Goal: Task Accomplishment & Management: Manage account settings

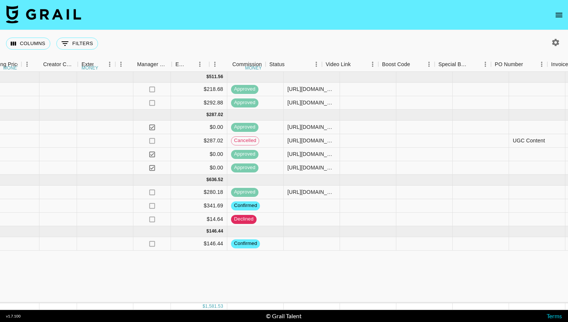
scroll to position [0, 491]
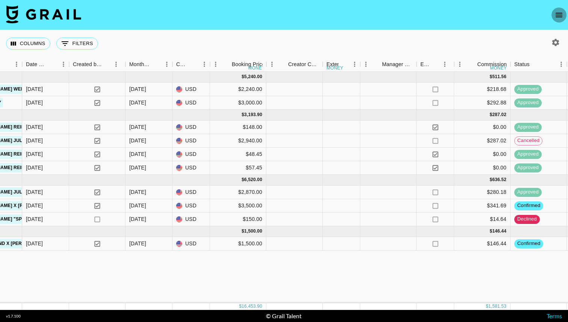
click at [561, 9] on button "open drawer" at bounding box center [559, 15] width 15 height 15
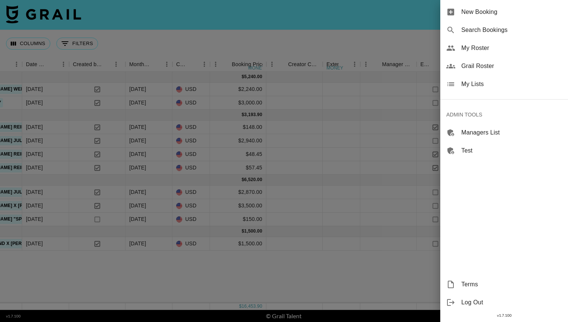
click at [511, 88] on span "My Lists" at bounding box center [511, 84] width 101 height 9
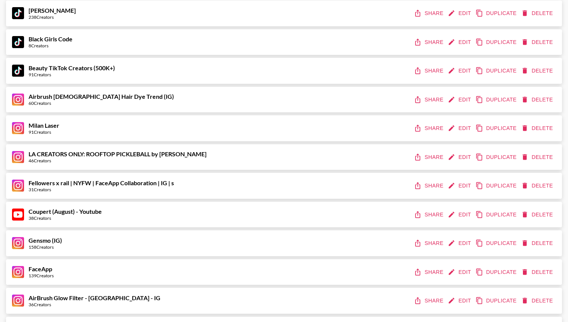
scroll to position [334, 0]
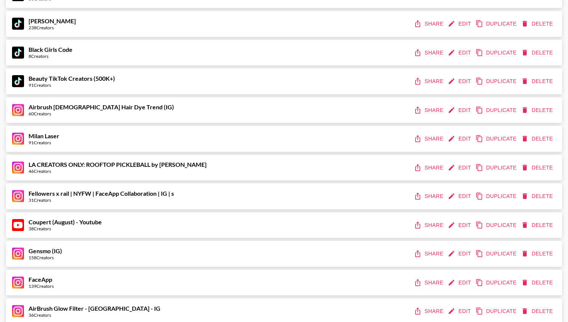
click at [423, 203] on button "Share" at bounding box center [430, 196] width 34 height 14
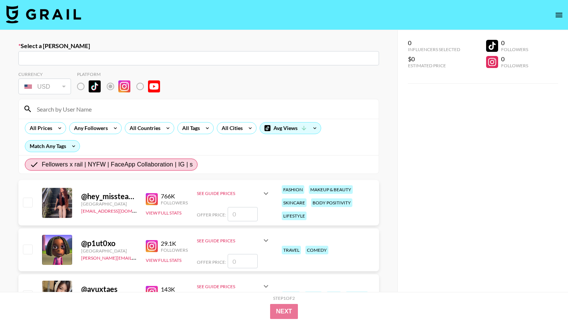
radio input "true"
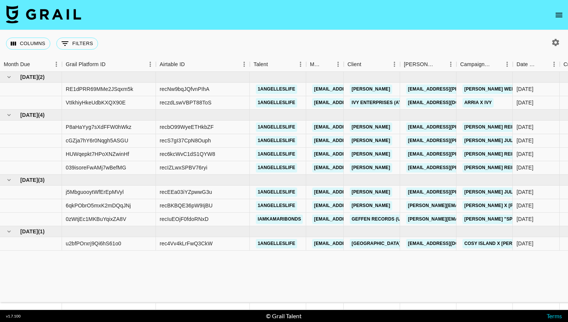
click at [566, 18] on nav at bounding box center [284, 15] width 568 height 30
click at [563, 18] on icon "open drawer" at bounding box center [559, 15] width 9 height 9
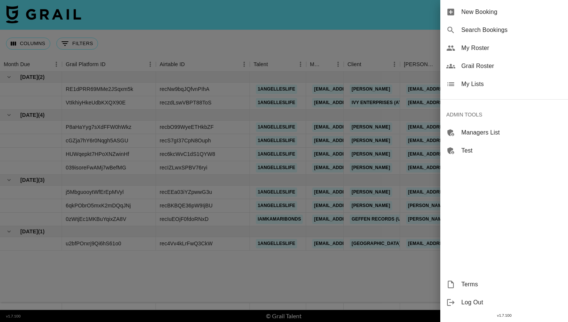
click at [525, 88] on span "My Lists" at bounding box center [511, 84] width 101 height 9
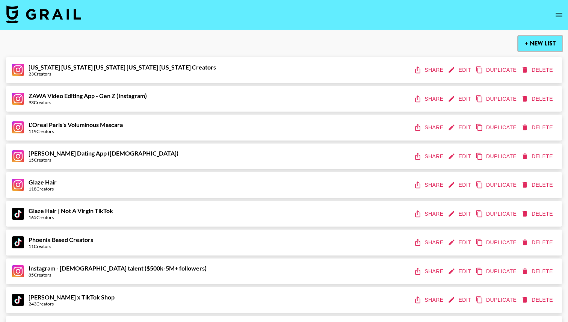
click at [540, 51] on button "+ New List" at bounding box center [541, 43] width 44 height 15
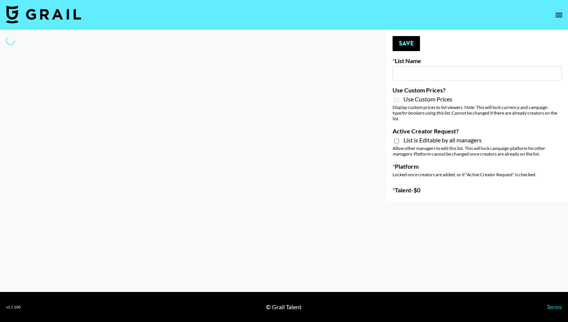
type input "New List"
select select "Song"
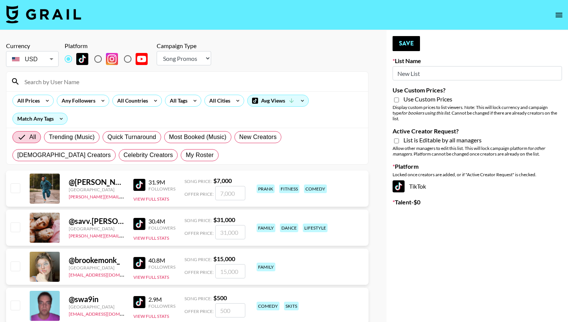
click at [101, 61] on input "radio" at bounding box center [98, 59] width 16 height 16
radio input "true"
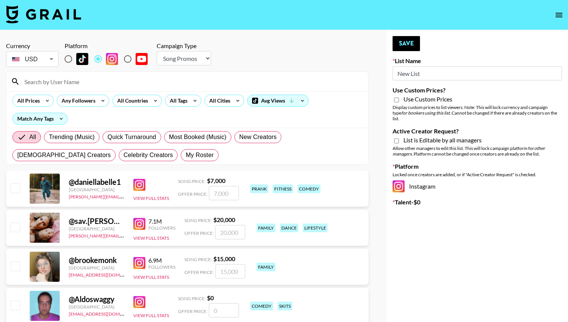
click at [195, 57] on select "Choose Type... Song Promos Brand Promos" at bounding box center [184, 58] width 54 height 14
select select "Brand"
click at [157, 51] on select "Choose Type... Song Promos Brand Promos" at bounding box center [184, 58] width 54 height 14
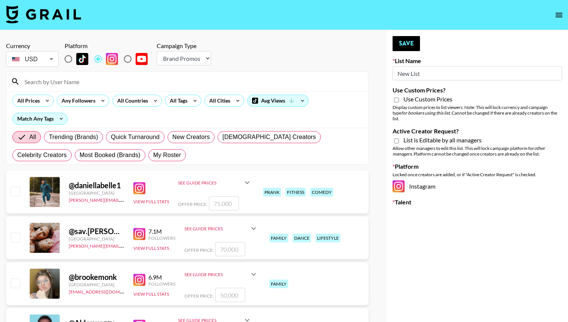
click at [457, 69] on input "New List" at bounding box center [477, 73] width 169 height 14
drag, startPoint x: 455, startPoint y: 71, endPoint x: 349, endPoint y: 70, distance: 106.4
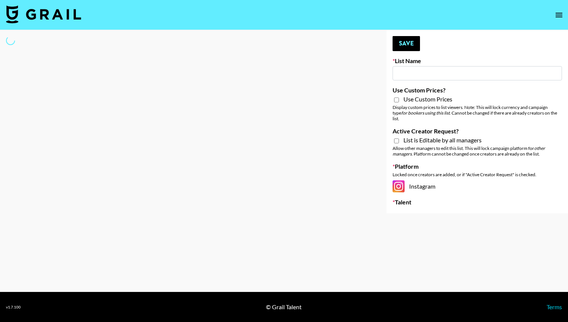
click at [399, 76] on input at bounding box center [477, 73] width 169 height 14
click at [457, 72] on input at bounding box center [477, 73] width 169 height 14
click at [474, 70] on input at bounding box center [477, 73] width 169 height 14
click at [474, 67] on input at bounding box center [477, 73] width 169 height 14
click at [475, 55] on div "Your changes have been saved! Save List Name Use Custom Prices? Use Custom Pric…" at bounding box center [478, 121] width 182 height 183
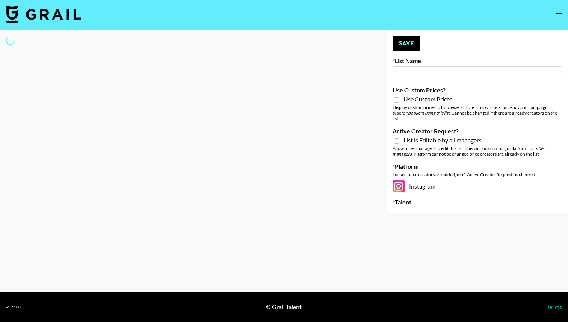
click at [485, 71] on input at bounding box center [477, 73] width 169 height 14
click at [485, 64] on label "List Name" at bounding box center [477, 61] width 169 height 8
type input "New List"
select select "Song"
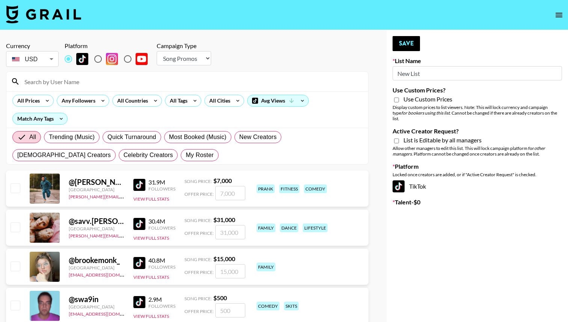
click at [100, 58] on input "radio" at bounding box center [98, 59] width 16 height 16
radio input "true"
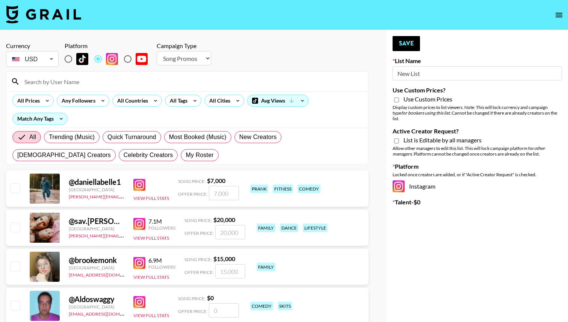
click at [189, 64] on select "Choose Type... Song Promos Brand Promos" at bounding box center [184, 58] width 54 height 14
select select "Brand"
click at [157, 51] on select "Choose Type... Song Promos Brand Promos" at bounding box center [184, 58] width 54 height 14
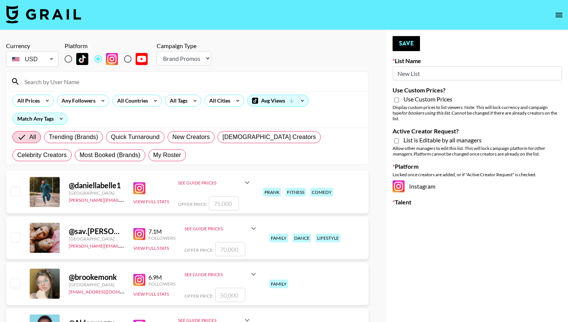
click at [228, 68] on div "Currency USD USD ​ Platform Campaign Type Choose Type... Song Promos Brand Prom…" at bounding box center [187, 55] width 363 height 26
click at [446, 75] on input "New List" at bounding box center [477, 73] width 169 height 14
click at [238, 73] on div at bounding box center [187, 82] width 362 height 20
drag, startPoint x: 437, startPoint y: 68, endPoint x: 410, endPoint y: 70, distance: 27.1
click at [410, 70] on input "New List" at bounding box center [477, 73] width 169 height 14
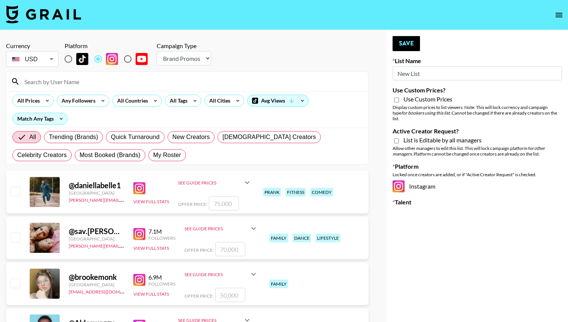
drag, startPoint x: 421, startPoint y: 72, endPoint x: 371, endPoint y: 71, distance: 50.0
paste input "FigMe and MegaMe filters"
type input "FigMe and MegaMe filters - Airbrush"
click at [402, 103] on div "Use Custom Prices" at bounding box center [477, 99] width 169 height 9
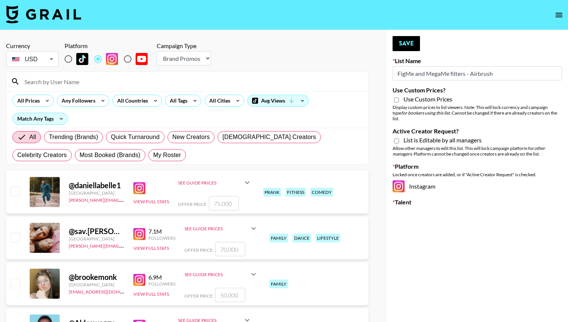
click at [404, 98] on span "Use Custom Prices" at bounding box center [428, 99] width 49 height 8
click at [399, 98] on input "Use Custom Prices?" at bounding box center [396, 100] width 5 height 7
checkbox input "true"
click at [406, 136] on span "List is Editable by all managers" at bounding box center [443, 140] width 78 height 8
click at [399, 138] on input "Active Creator Request?" at bounding box center [396, 141] width 5 height 7
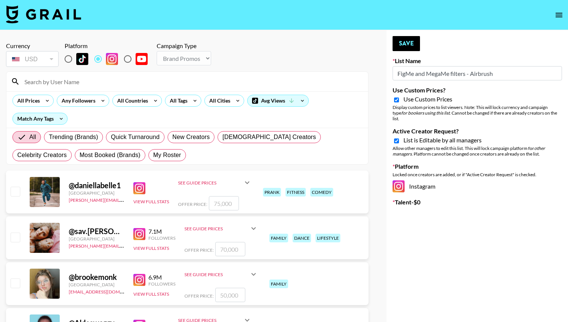
checkbox input "true"
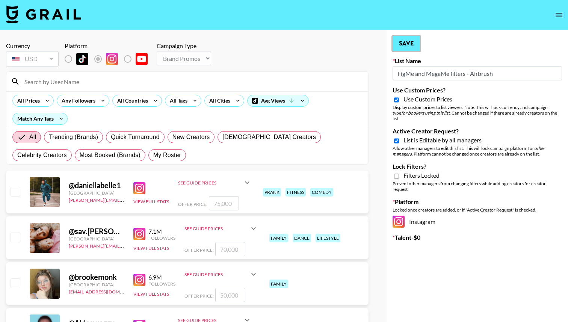
click at [403, 48] on button "Save" at bounding box center [406, 43] width 27 height 15
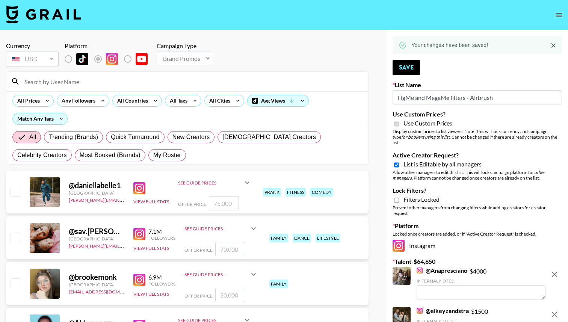
click at [38, 12] on img at bounding box center [43, 14] width 75 height 18
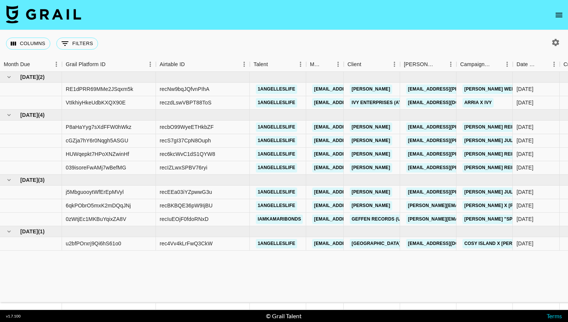
click at [556, 43] on icon "button" at bounding box center [555, 42] width 9 height 9
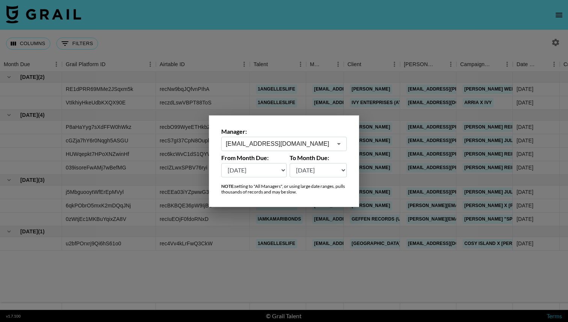
click at [273, 167] on select "Sep '26 Aug '26 Jul '26 Jun '26 May '26 Apr '26 Mar '26 Feb '26 Jan '26 Dec '25…" at bounding box center [253, 170] width 65 height 14
select select "Sep '24"
click at [221, 163] on select "Sep '26 Aug '26 Jul '26 Jun '26 May '26 Apr '26 Mar '26 Feb '26 Jan '26 Dec '25…" at bounding box center [253, 170] width 65 height 14
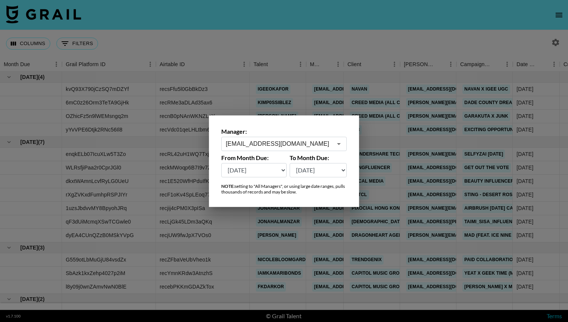
click at [337, 56] on div at bounding box center [284, 161] width 568 height 322
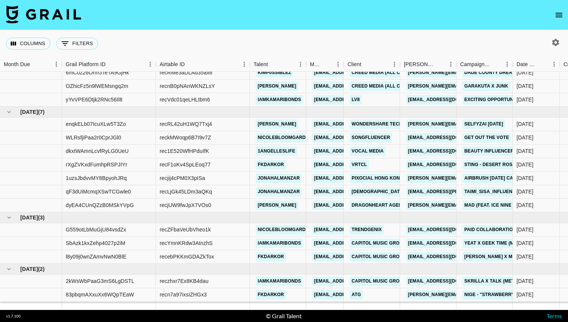
scroll to position [45, 0]
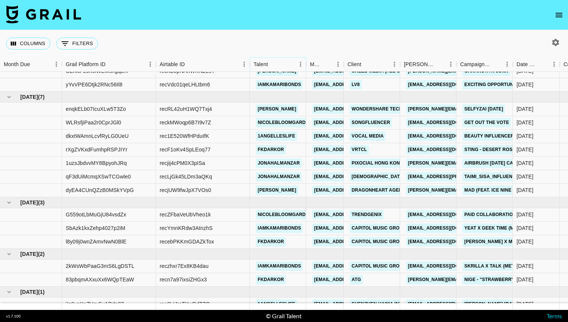
click at [275, 65] on icon "Sort" at bounding box center [273, 64] width 7 height 7
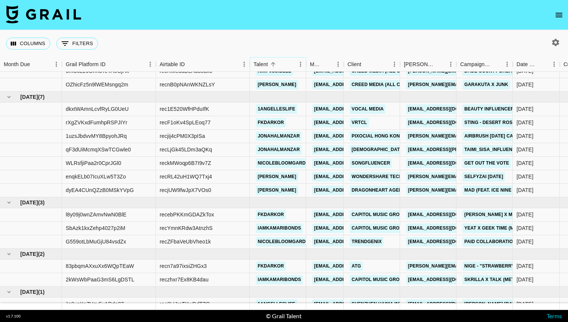
scroll to position [5, 0]
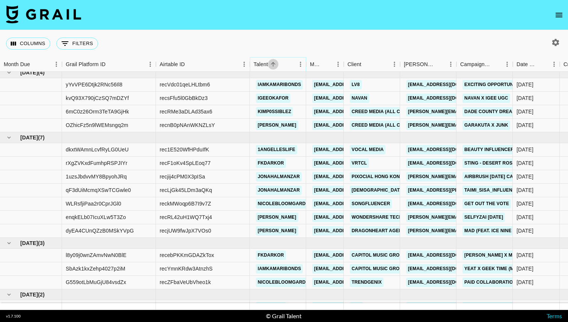
click at [275, 65] on icon "Sort" at bounding box center [273, 64] width 7 height 7
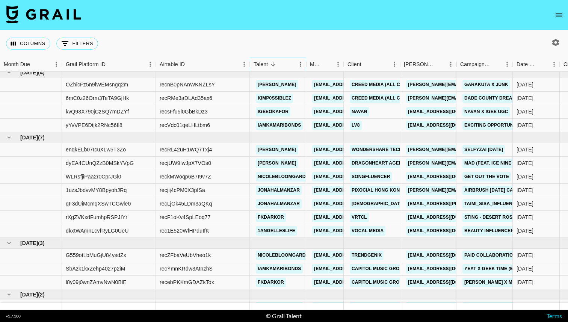
click at [275, 65] on icon "Sort" at bounding box center [273, 64] width 7 height 7
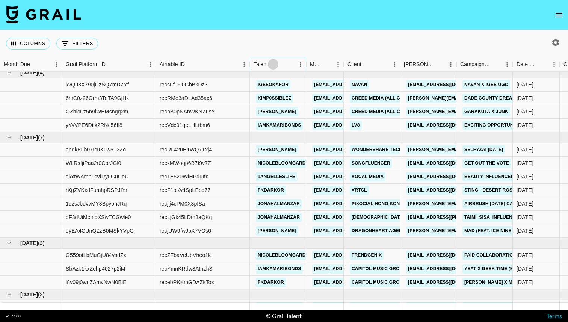
click at [275, 65] on icon "Sort" at bounding box center [273, 64] width 7 height 7
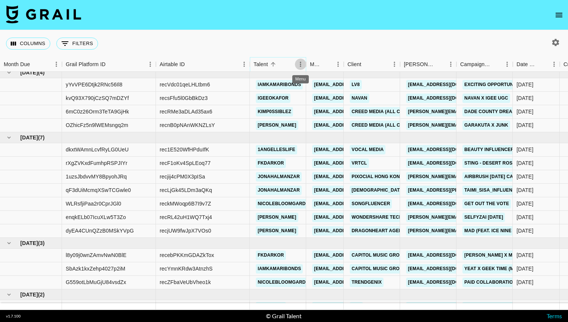
click at [300, 65] on icon "Menu" at bounding box center [301, 65] width 8 height 8
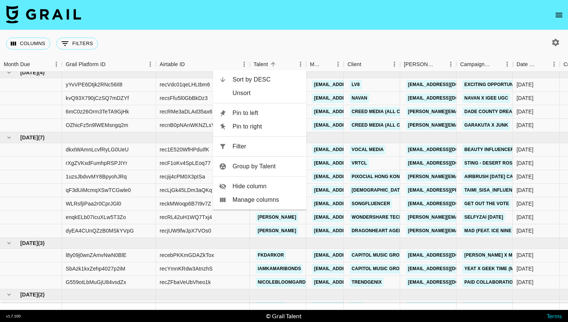
click at [274, 140] on li "Filter" at bounding box center [259, 147] width 93 height 14
select select "talentName"
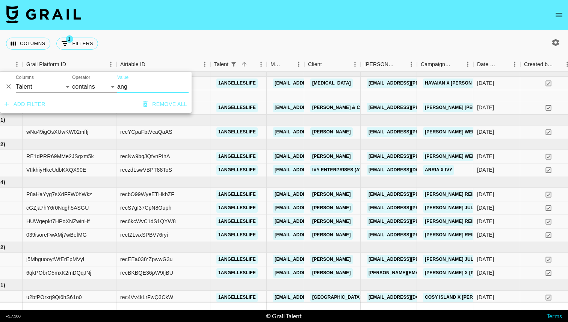
scroll to position [80, 39]
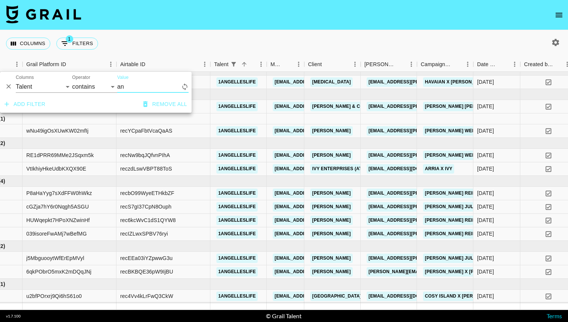
type input "a"
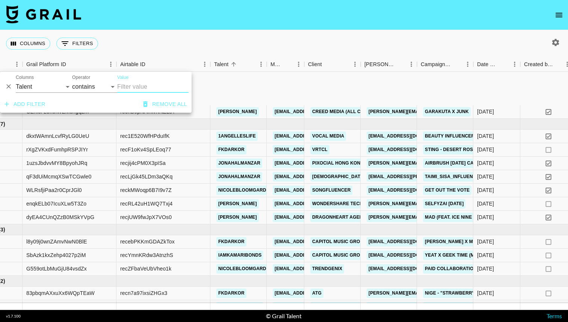
scroll to position [83, 39]
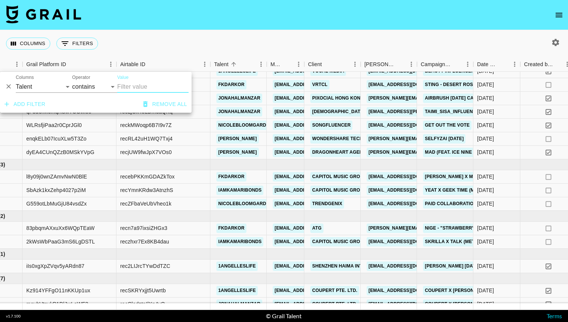
click at [177, 103] on button "Remove all" at bounding box center [165, 104] width 50 height 14
click at [173, 97] on button "Remove all" at bounding box center [165, 104] width 50 height 14
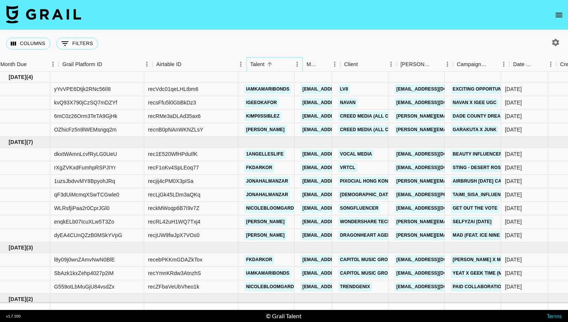
scroll to position [0, 0]
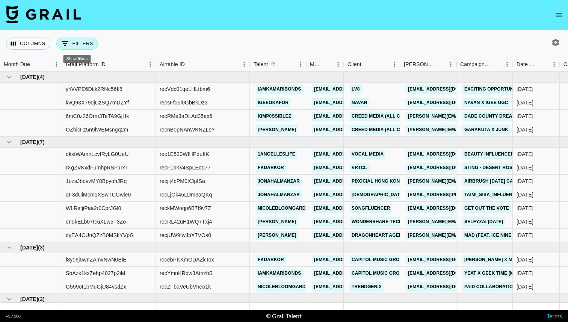
click at [83, 38] on button "0 Filters" at bounding box center [77, 44] width 42 height 12
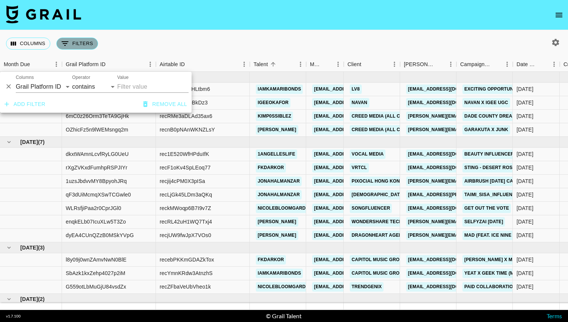
click at [83, 38] on button "0 Filters" at bounding box center [77, 44] width 42 height 12
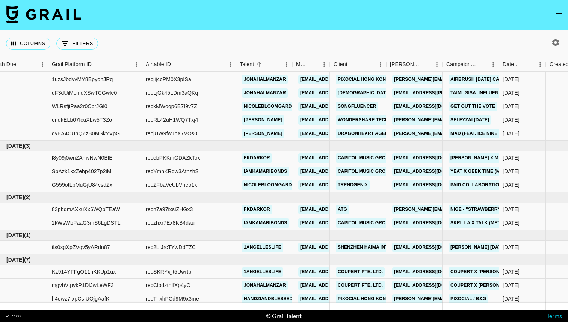
scroll to position [0, 14]
